Goal: Navigation & Orientation: Find specific page/section

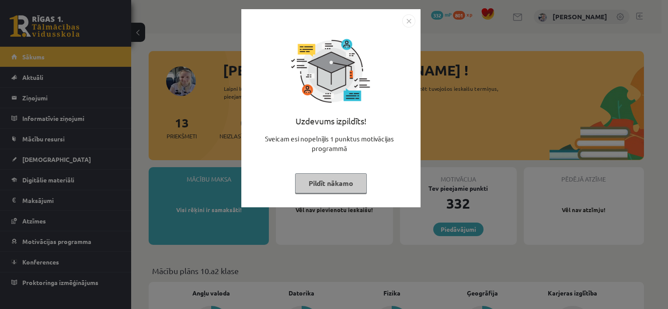
click at [339, 192] on button "Pildīt nākamo" at bounding box center [331, 183] width 72 height 20
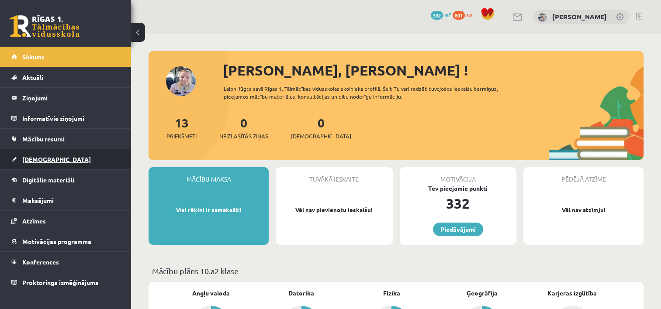
click at [45, 163] on link "[DEMOGRAPHIC_DATA]" at bounding box center [65, 159] width 109 height 20
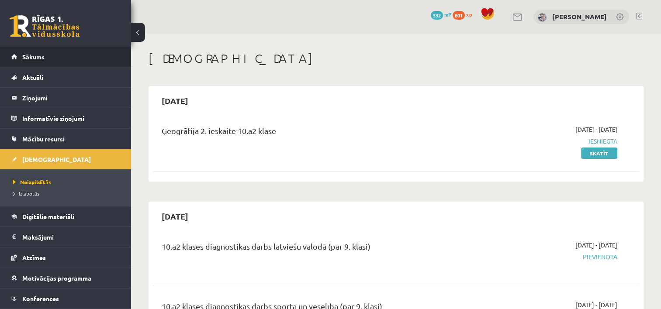
click at [49, 61] on link "Sākums" at bounding box center [65, 57] width 109 height 20
